Goal: Information Seeking & Learning: Learn about a topic

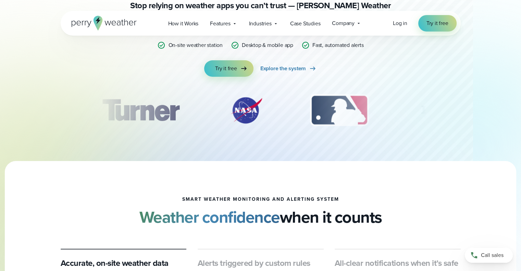
scroll to position [103, 0]
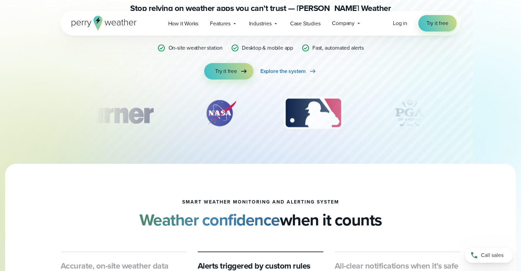
click at [407, 115] on img "4 of 12" at bounding box center [410, 113] width 55 height 34
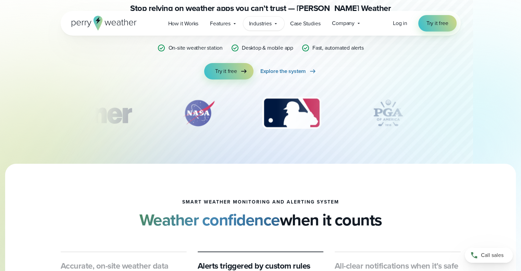
click at [256, 23] on span "Industries" at bounding box center [260, 24] width 23 height 8
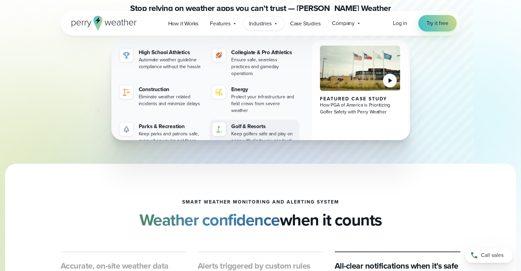
click at [252, 122] on div "Golf & Resorts" at bounding box center [263, 126] width 65 height 8
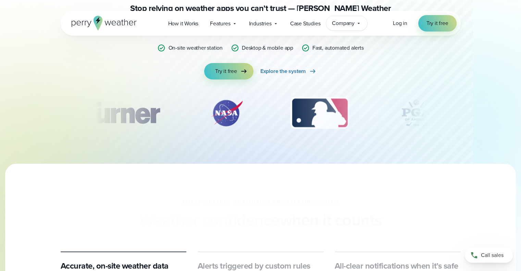
click at [343, 24] on span "Company" at bounding box center [343, 23] width 23 height 8
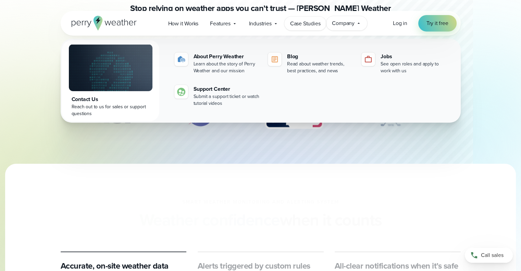
click at [317, 24] on span "Case Studies" at bounding box center [305, 24] width 31 height 8
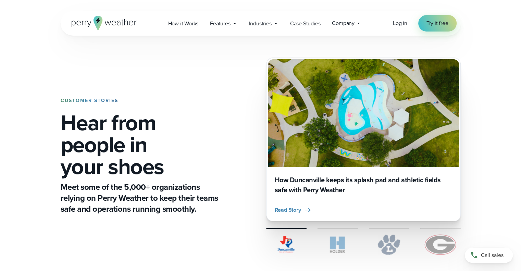
click at [270, 24] on span "Industries" at bounding box center [260, 24] width 23 height 8
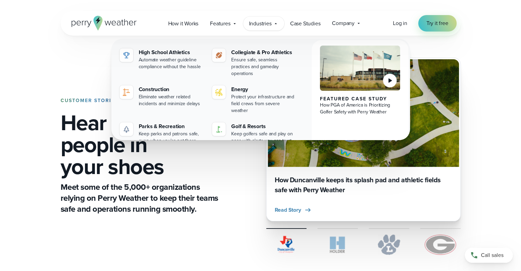
click at [341, 97] on div "Featured Case Study" at bounding box center [360, 98] width 81 height 5
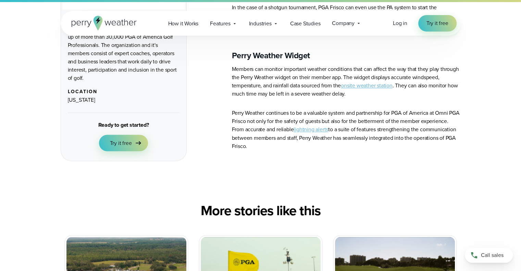
scroll to position [1166, 0]
